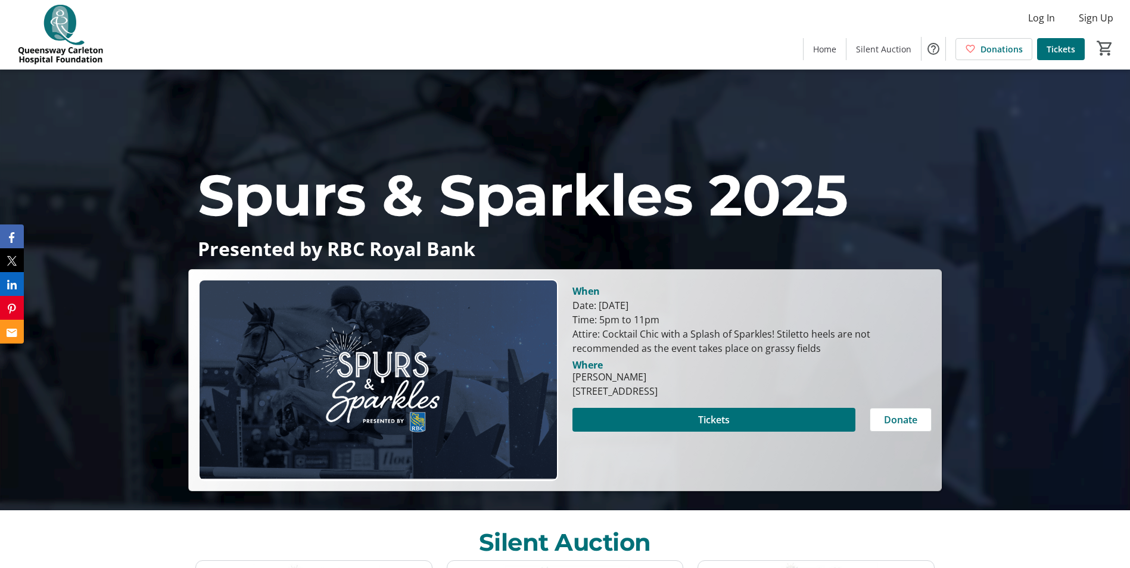
scroll to position [60, 0]
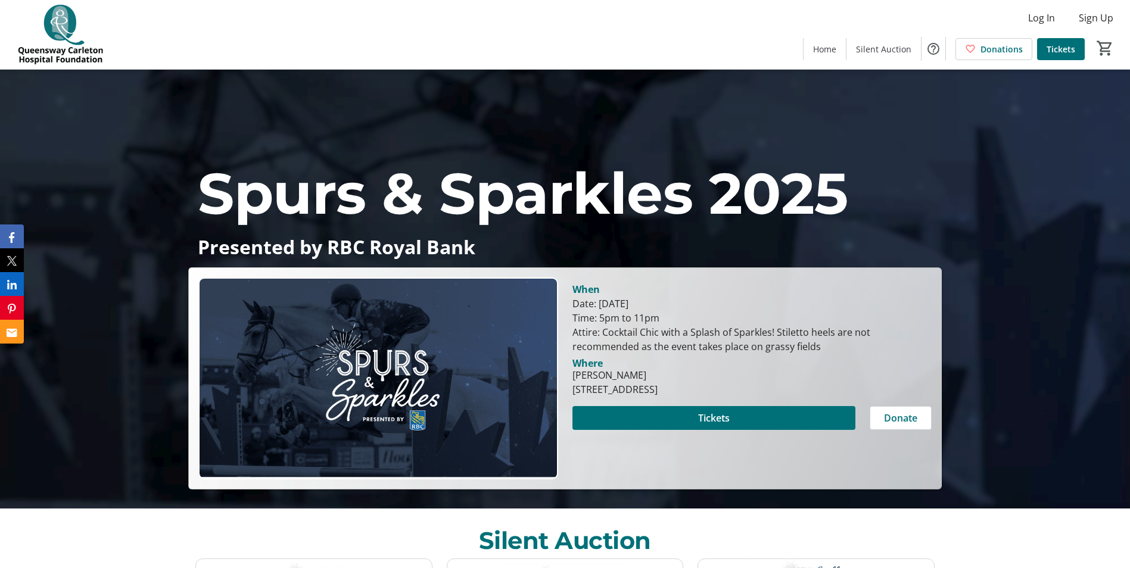
click at [751, 413] on span at bounding box center [713, 418] width 283 height 29
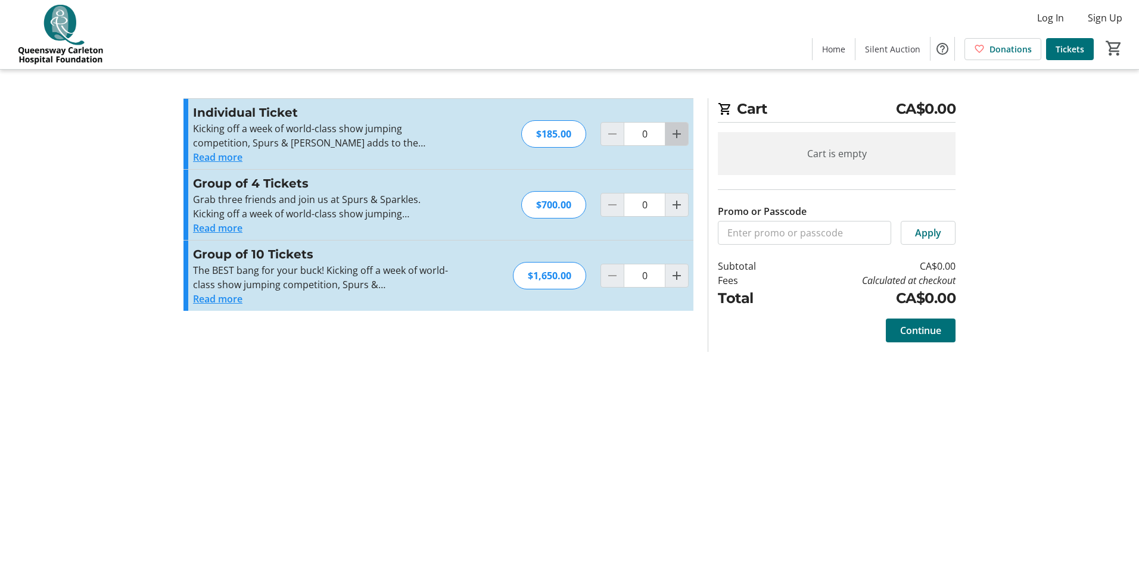
click at [674, 135] on mat-icon "Increment by one" at bounding box center [677, 134] width 14 height 14
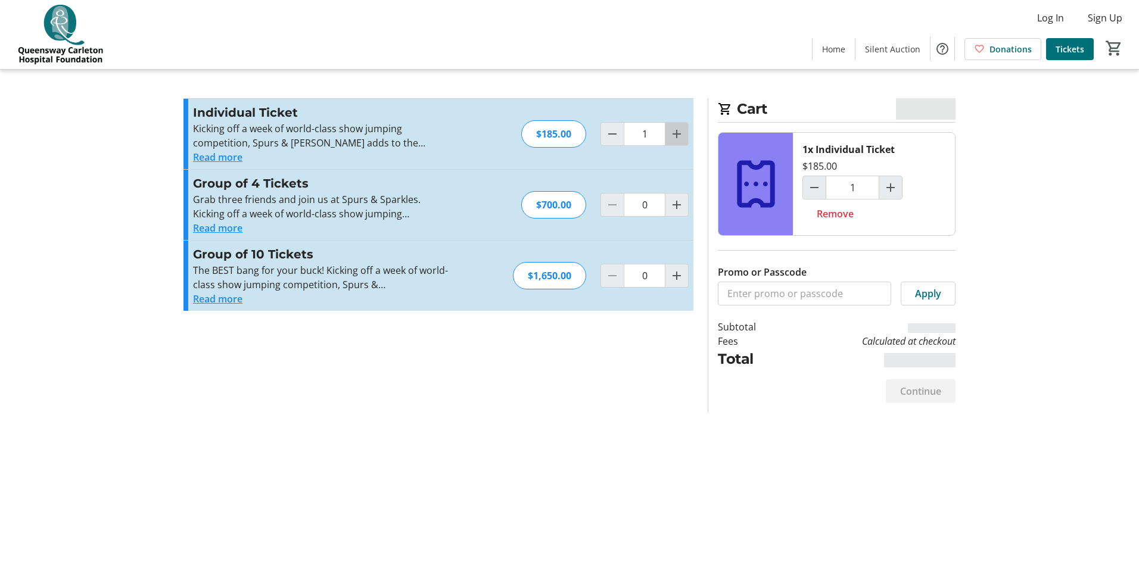
click at [674, 135] on mat-icon "Increment by one" at bounding box center [677, 134] width 14 height 14
type input "2"
